Goal: Information Seeking & Learning: Learn about a topic

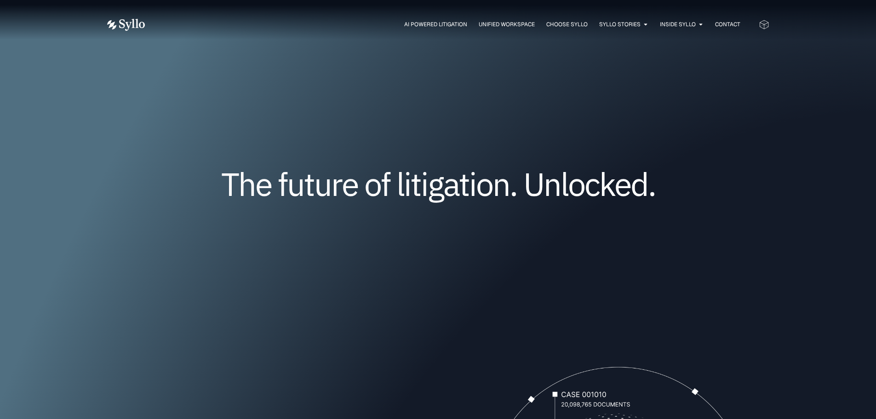
click at [136, 23] on img at bounding box center [126, 25] width 38 height 12
click at [506, 24] on span "Unified Workspace" at bounding box center [507, 24] width 56 height 8
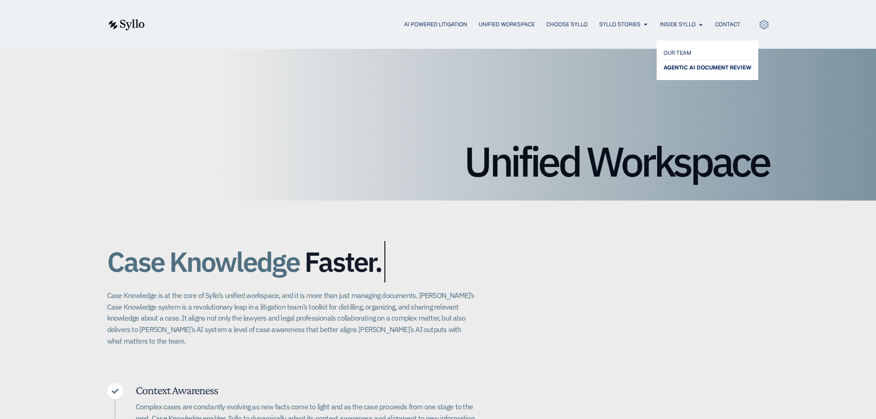
click at [710, 68] on span "AGENTIC AI DOCUMENT REVIEW" at bounding box center [707, 67] width 88 height 11
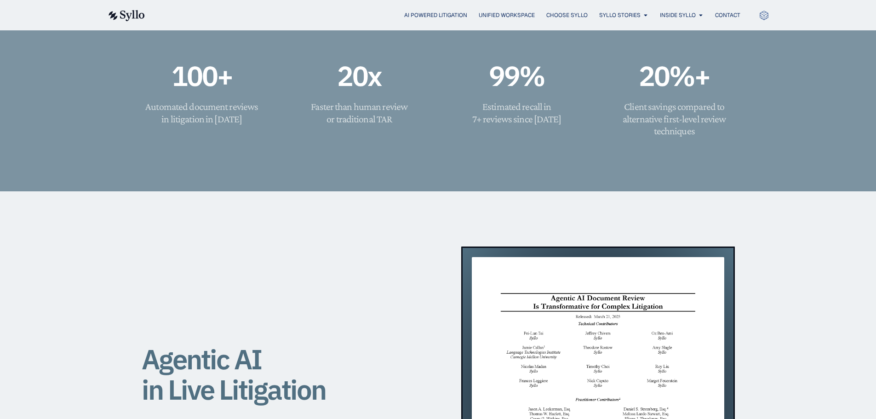
scroll to position [551, 0]
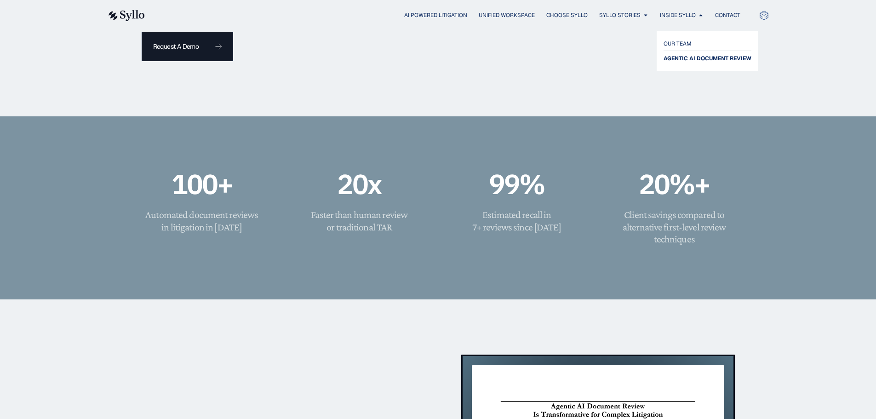
click at [717, 58] on span "AGENTIC AI DOCUMENT REVIEW" at bounding box center [707, 58] width 88 height 11
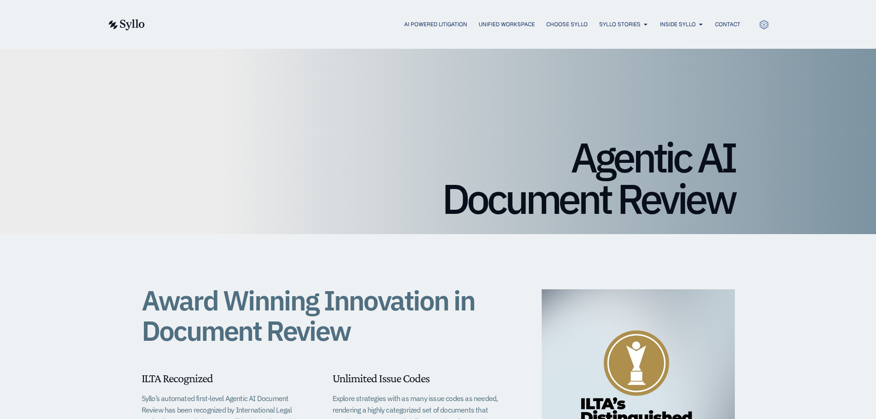
drag, startPoint x: 875, startPoint y: 62, endPoint x: 880, endPoint y: 87, distance: 25.7
